Goal: Communication & Community: Answer question/provide support

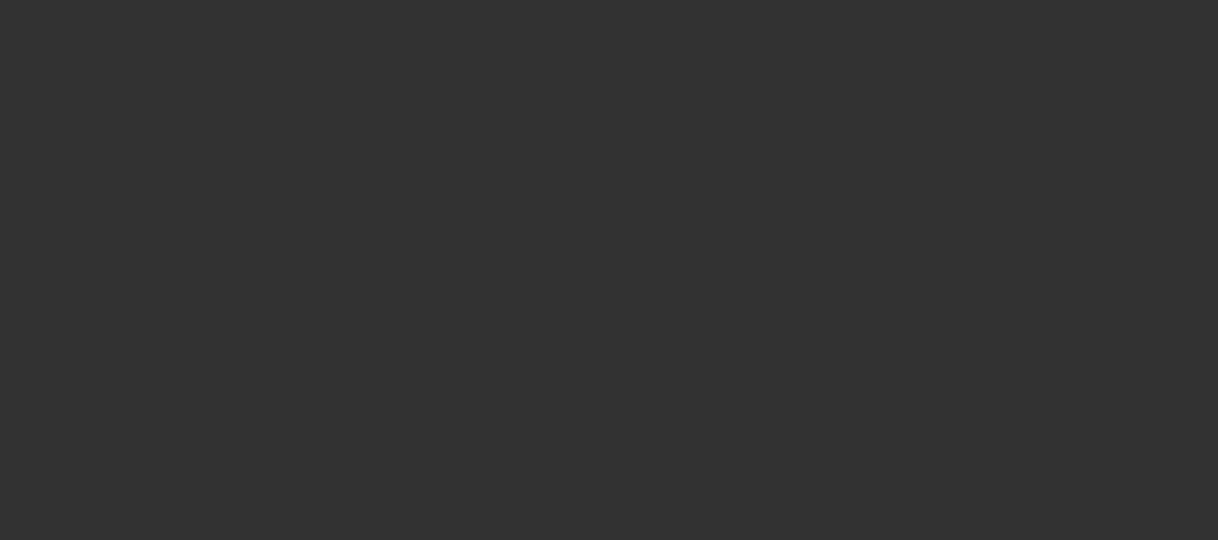
select select "0"
select select "2"
select select "0"
select select "2"
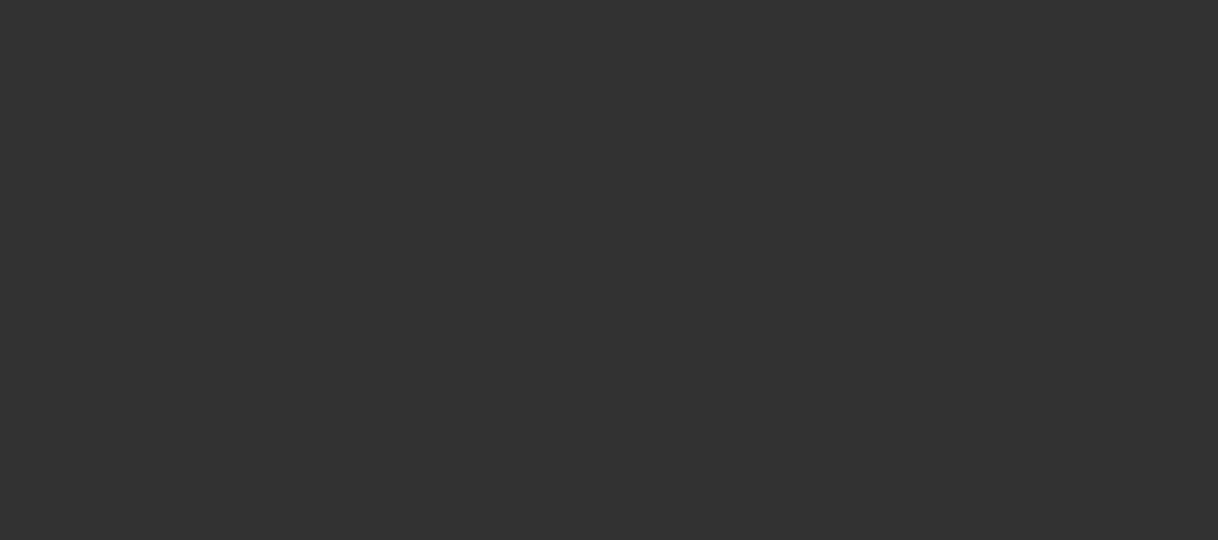
select select "0"
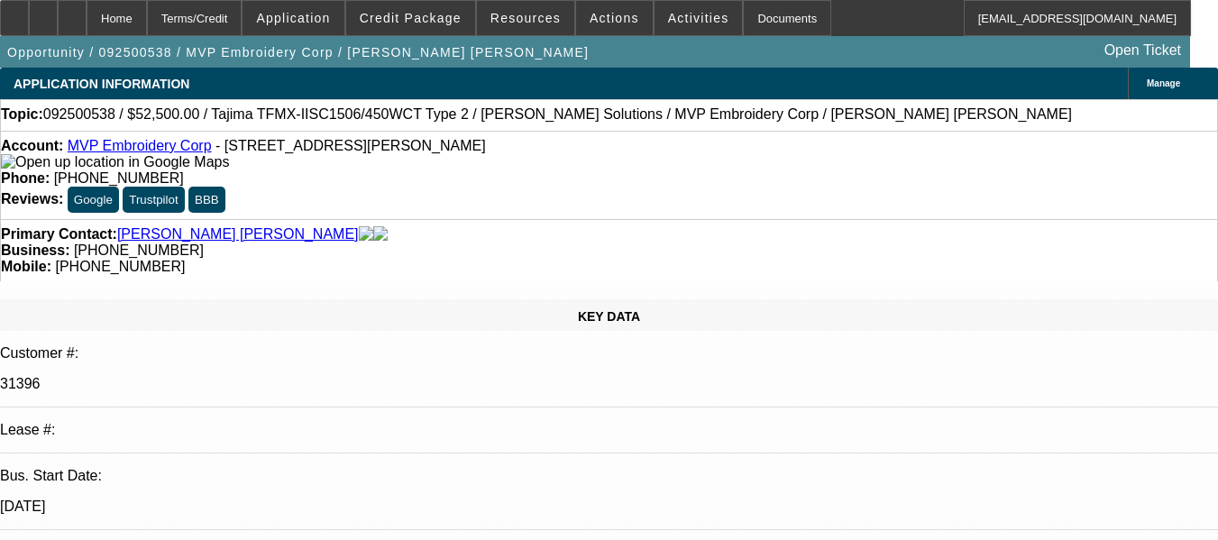
select select "2"
select select "6"
select select "2"
select select "6"
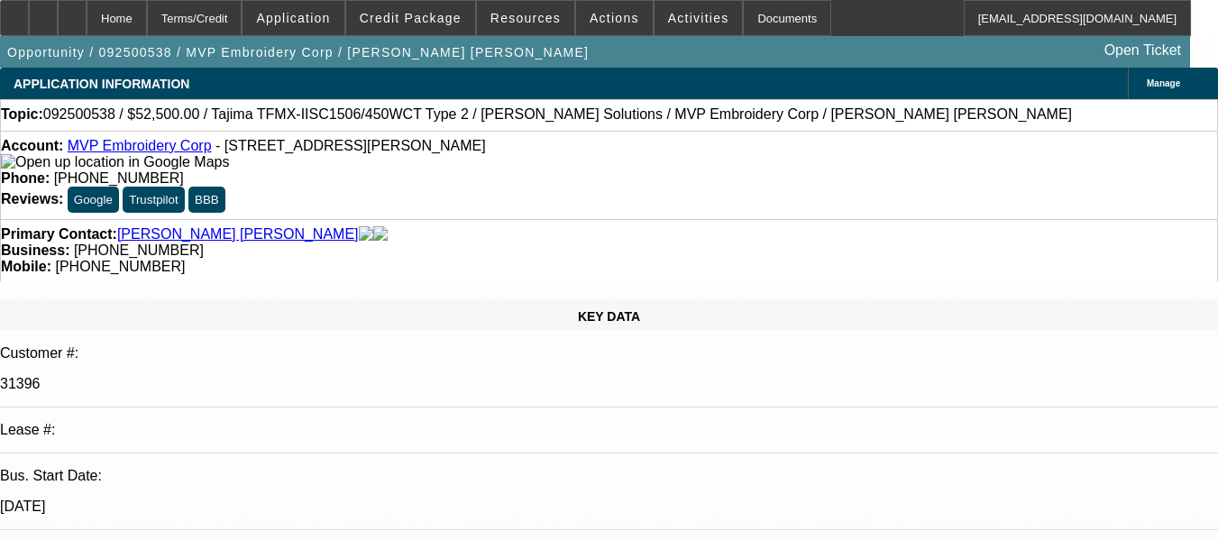
radio input "true"
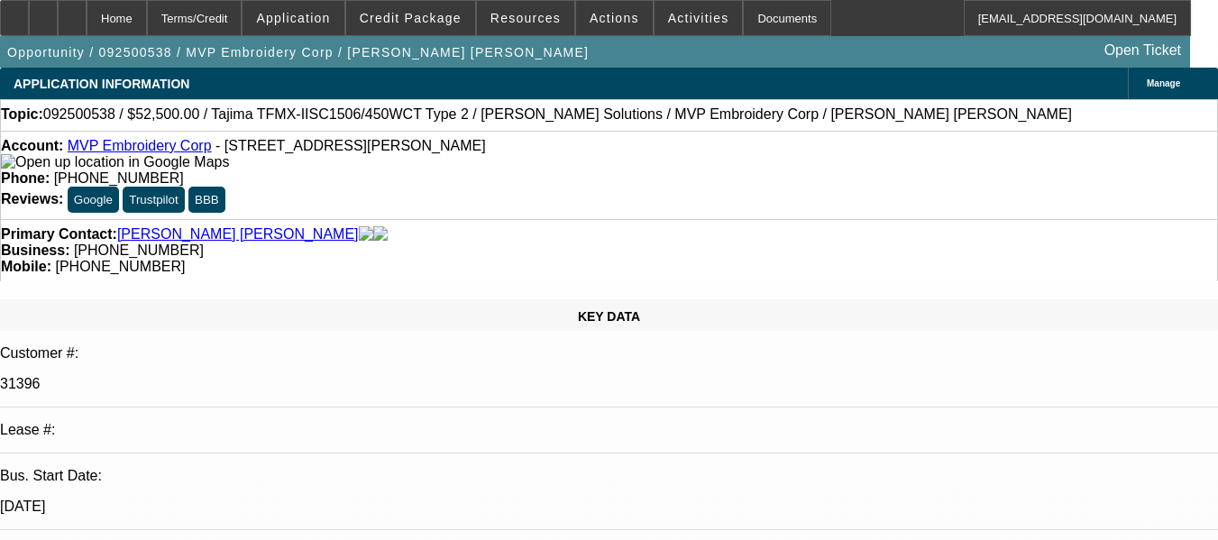
type textarea "GOOD PAY HISTORY, CUSTOMER IS VERY RESPONSIVE AND HAS TAKEN CARE OF PAYMENTS PR…"
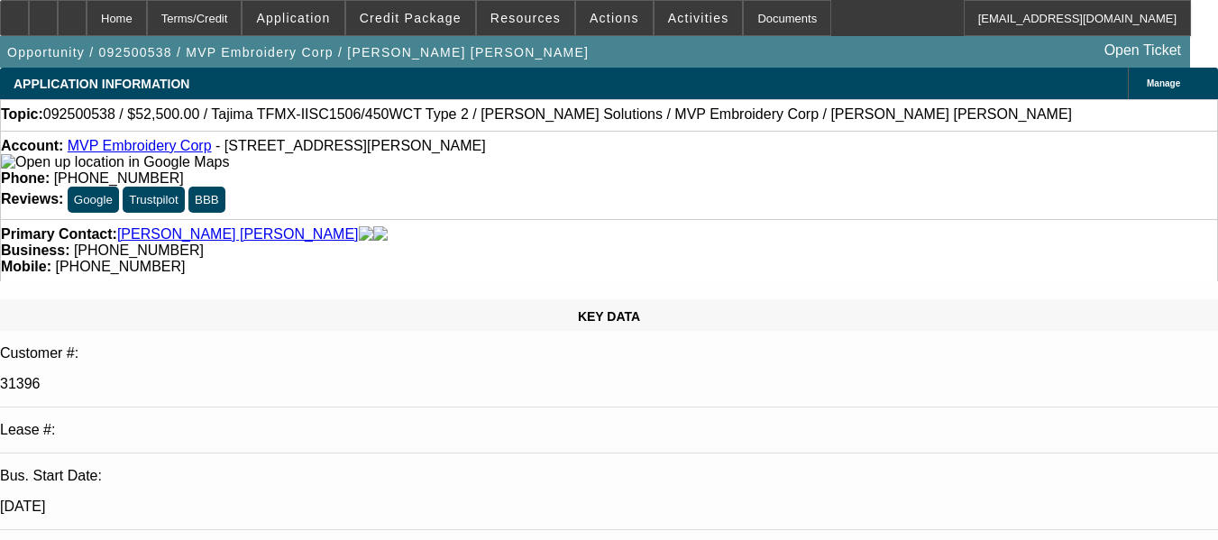
radio input "false"
radio input "true"
